Goal: Contribute content

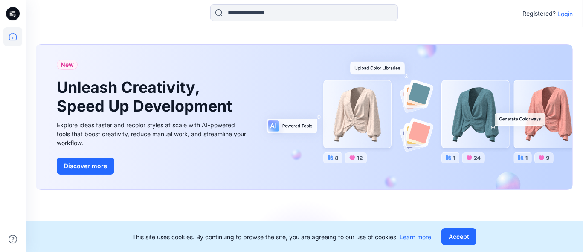
click at [565, 14] on p "Login" at bounding box center [564, 13] width 15 height 9
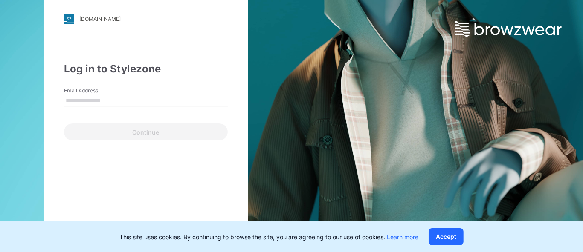
click at [96, 102] on input "Email Address" at bounding box center [146, 101] width 164 height 13
type input "**********"
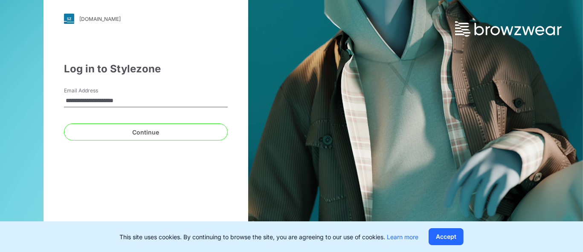
click at [64, 124] on button "Continue" at bounding box center [146, 132] width 164 height 17
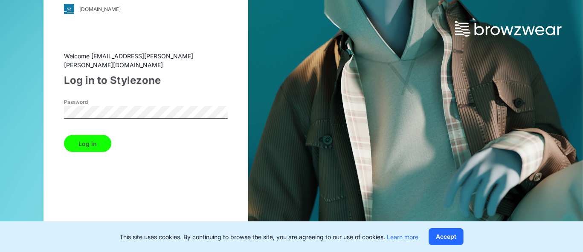
click at [90, 145] on button "Log in" at bounding box center [87, 143] width 47 height 17
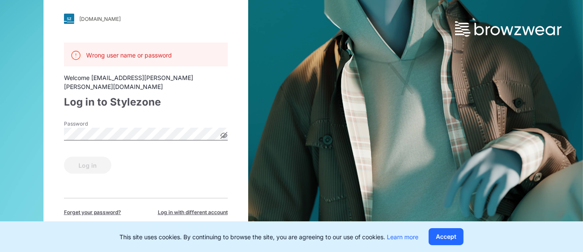
click at [225, 135] on icon at bounding box center [224, 136] width 2 height 2
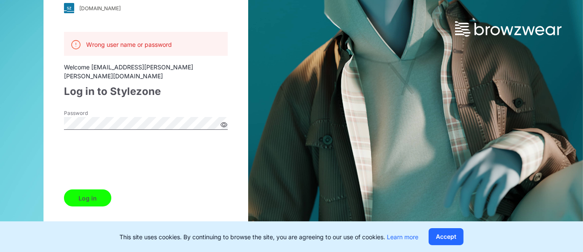
click at [92, 197] on button "Log in" at bounding box center [87, 198] width 47 height 17
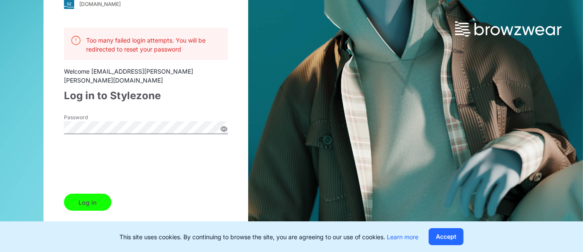
click at [87, 198] on button "Log in" at bounding box center [87, 202] width 47 height 17
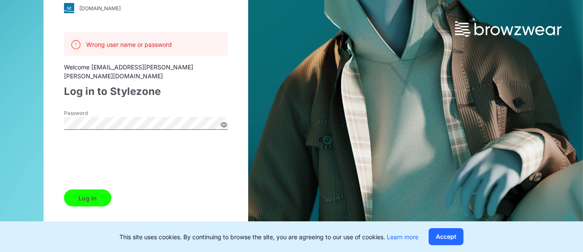
click at [90, 196] on button "Log in" at bounding box center [87, 198] width 47 height 17
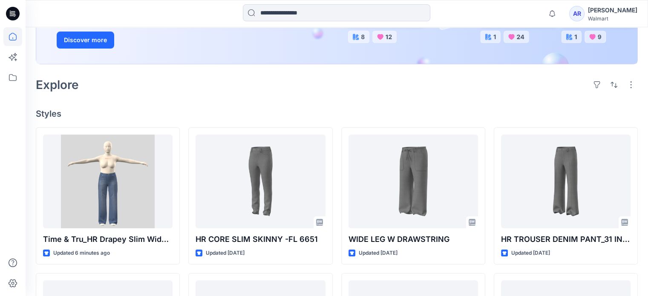
scroll to position [159, 0]
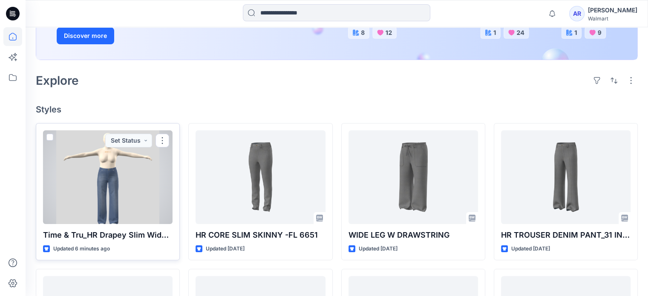
click at [122, 198] on div at bounding box center [108, 177] width 130 height 94
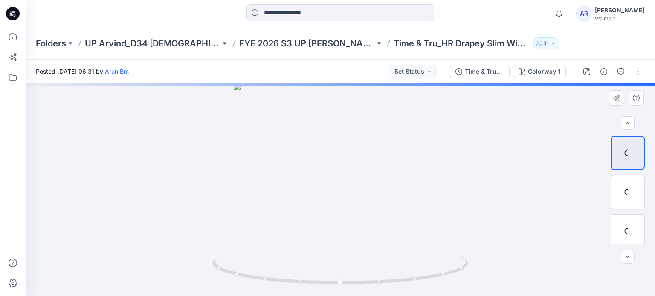
scroll to position [82, 0]
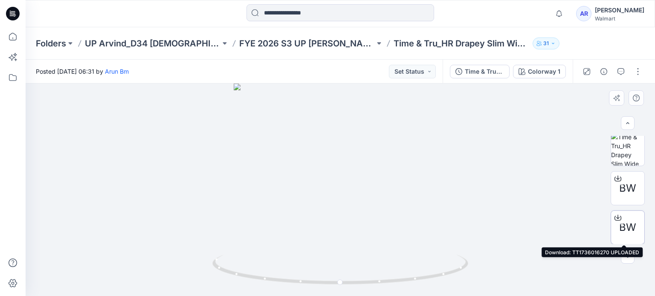
click at [582, 217] on icon at bounding box center [617, 216] width 3 height 4
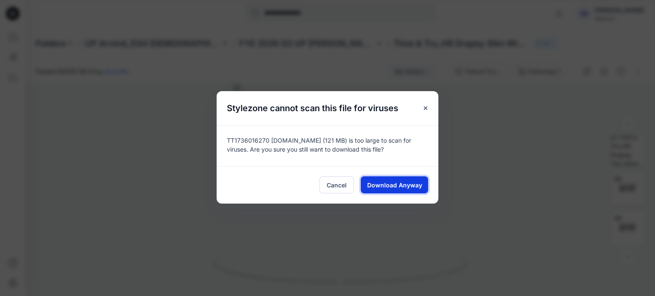
click at [389, 183] on span "Download Anyway" at bounding box center [394, 185] width 55 height 9
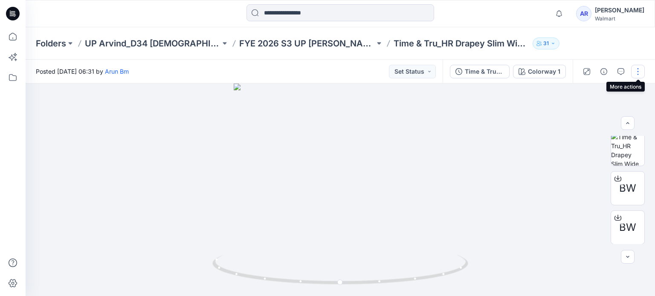
click at [582, 68] on button "button" at bounding box center [638, 72] width 14 height 14
click at [582, 69] on button "button" at bounding box center [638, 72] width 14 height 14
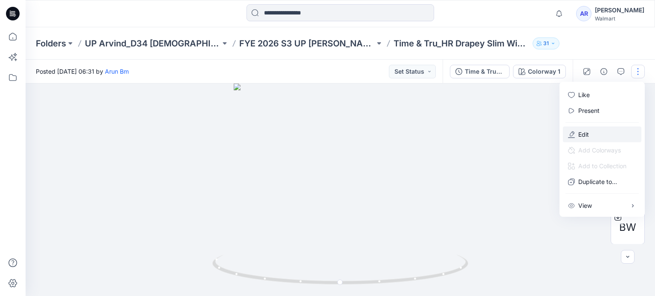
click at [582, 129] on button "Edit" at bounding box center [602, 135] width 78 height 16
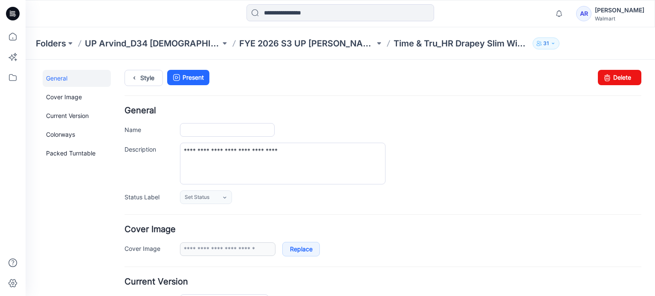
type input "**********"
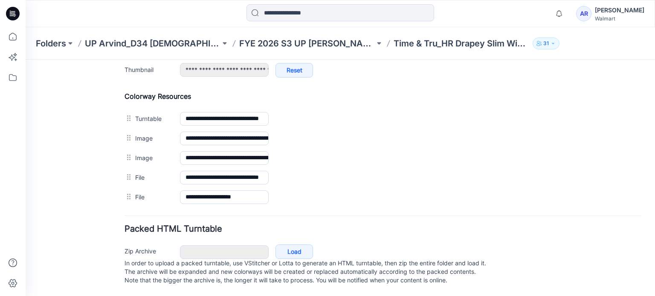
scroll to position [385, 0]
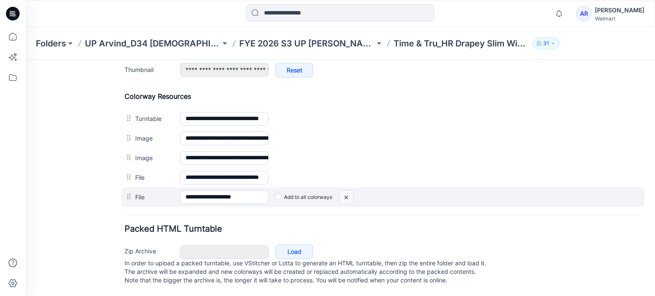
drag, startPoint x: 346, startPoint y: 191, endPoint x: 392, endPoint y: 90, distance: 110.7
click at [346, 191] on img at bounding box center [346, 198] width 14 height 14
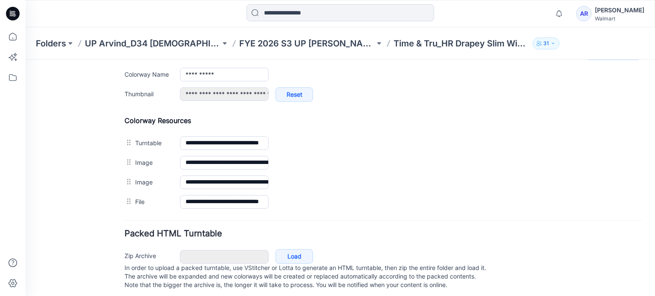
scroll to position [0, 0]
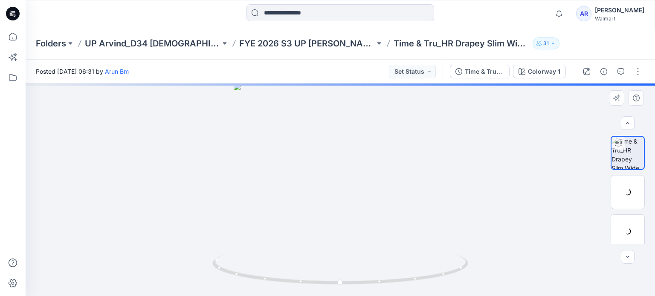
scroll to position [82, 0]
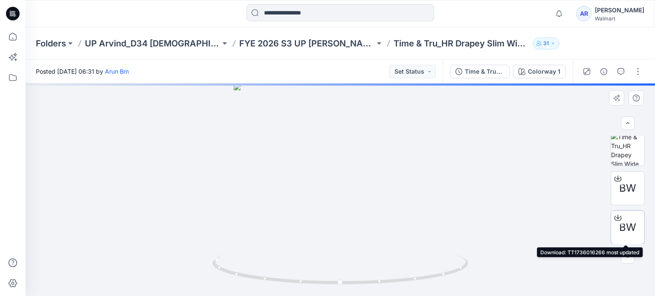
click at [616, 216] on icon at bounding box center [617, 217] width 7 height 7
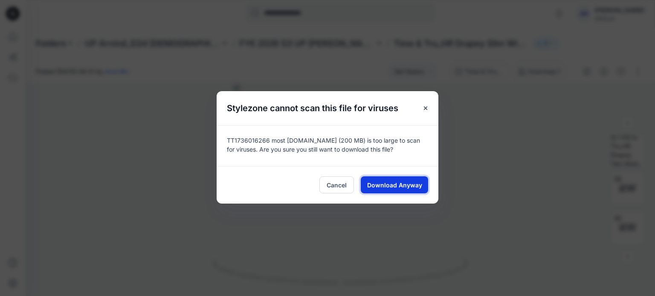
click at [398, 182] on span "Download Anyway" at bounding box center [394, 185] width 55 height 9
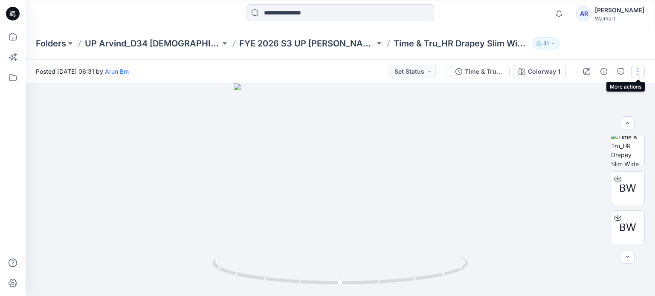
click at [637, 71] on button "button" at bounding box center [638, 72] width 14 height 14
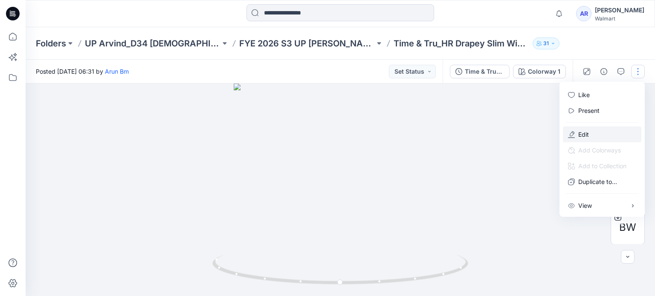
click at [578, 133] on p "Edit" at bounding box center [583, 134] width 11 height 9
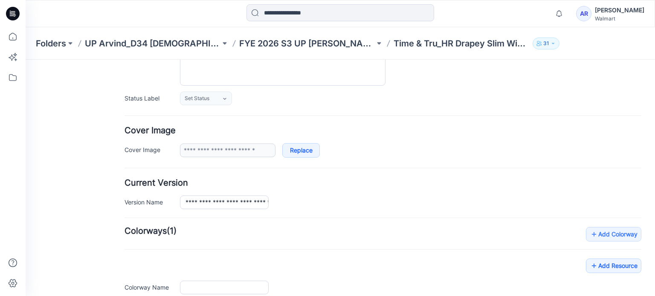
type input "**********"
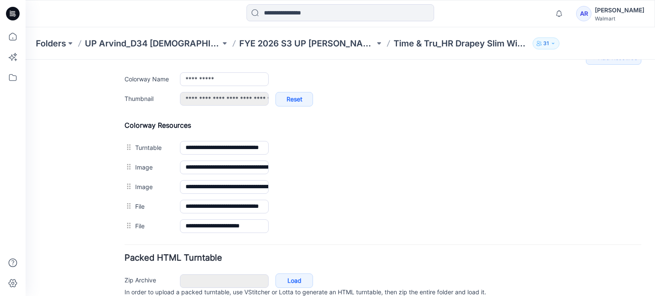
scroll to position [350, 0]
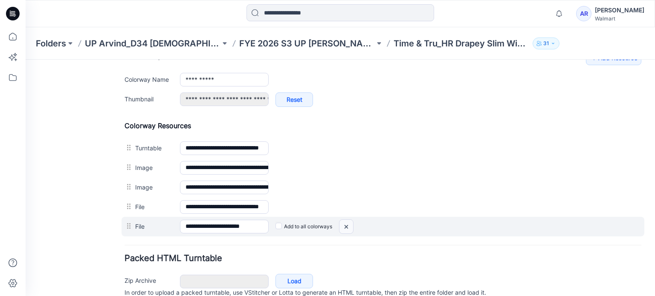
drag, startPoint x: 346, startPoint y: 225, endPoint x: 387, endPoint y: 102, distance: 129.4
click at [346, 225] on img at bounding box center [346, 227] width 14 height 14
